Goal: Task Accomplishment & Management: Manage account settings

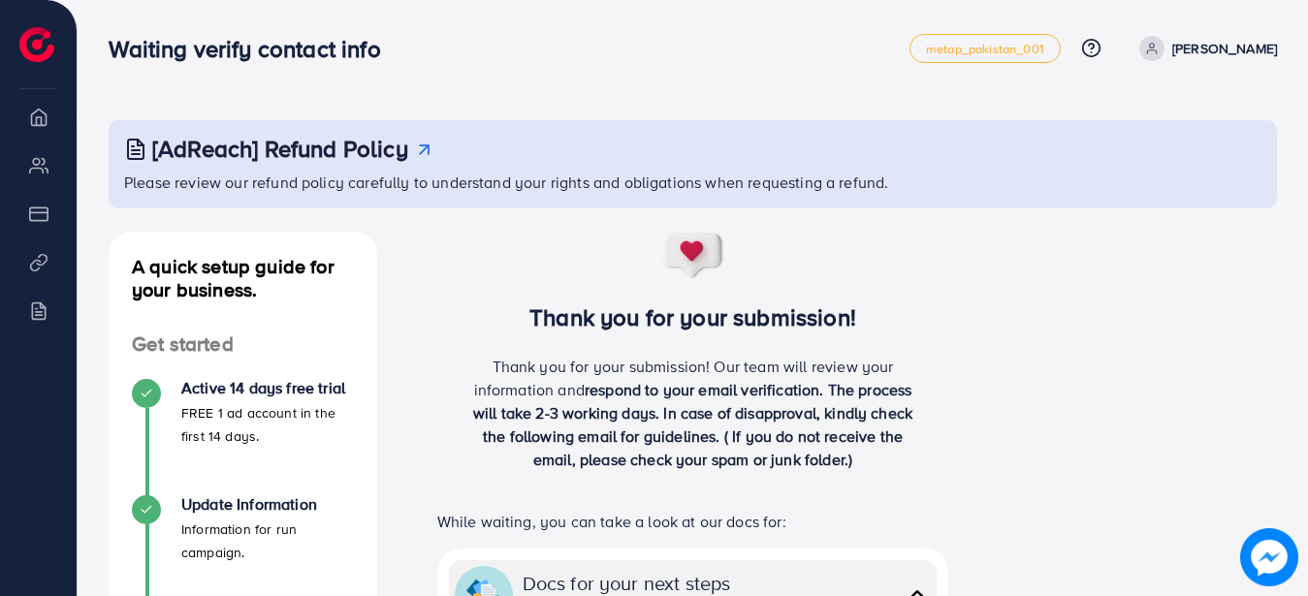
click at [1166, 32] on div "Waiting verify contact info metap_pakistan_001 Help Center Contact Support Plan…" at bounding box center [693, 48] width 1169 height 54
click at [1159, 48] on icon at bounding box center [1152, 49] width 14 height 14
click at [1149, 107] on span "Log out" at bounding box center [1161, 115] width 52 height 23
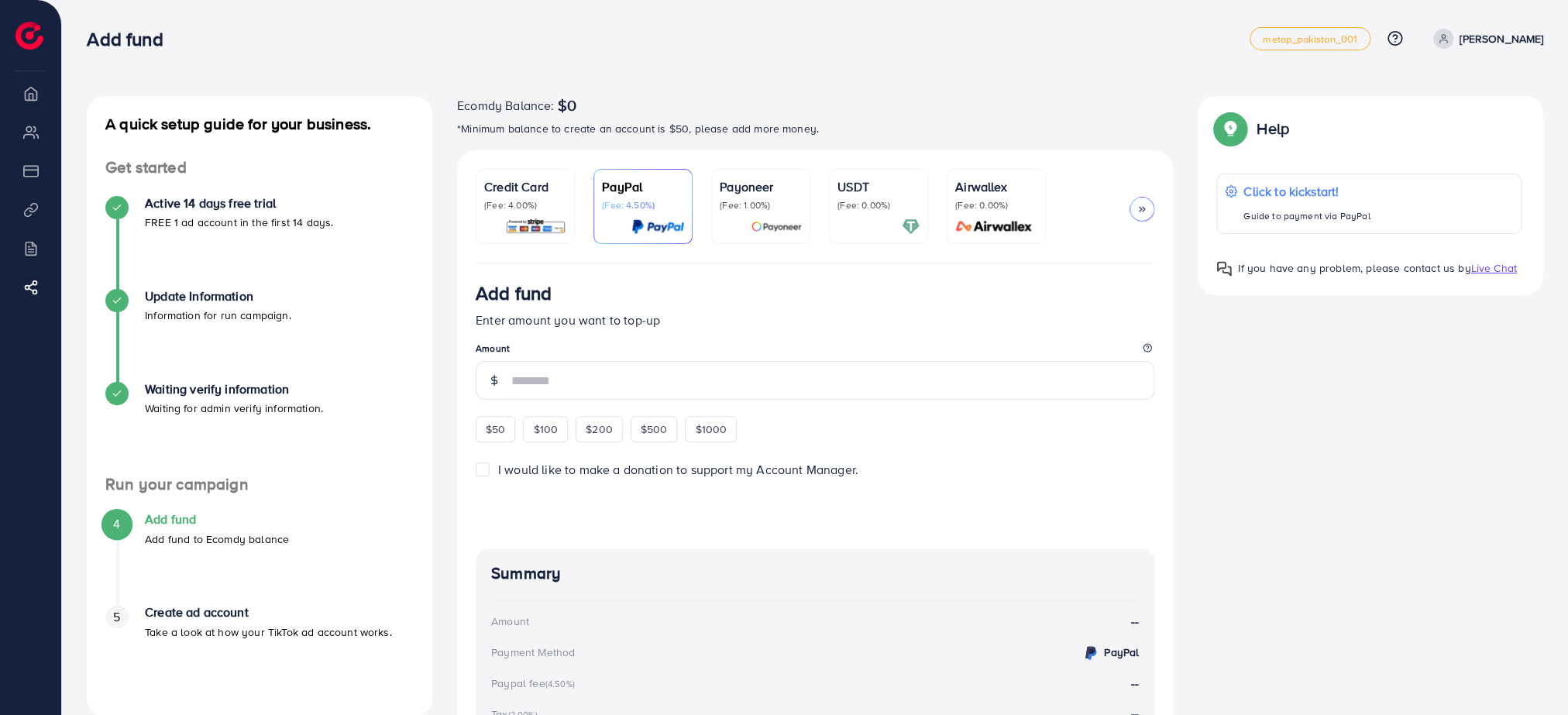
drag, startPoint x: 811, startPoint y: 264, endPoint x: 866, endPoint y: 265, distance: 55.0
click at [490, 437] on span "$50" at bounding box center [495, 429] width 19 height 15
type input "**"
